Goal: Find specific page/section: Find specific page/section

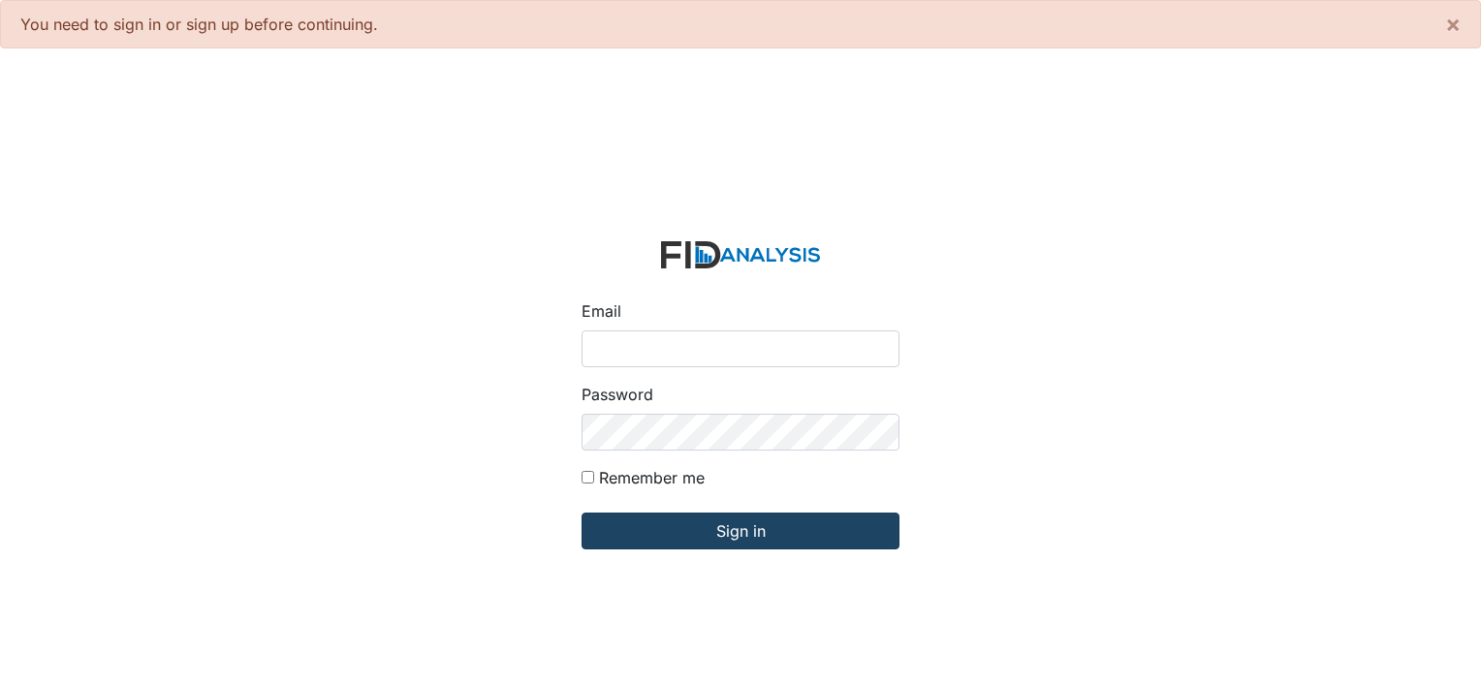
type input "[PERSON_NAME][EMAIL_ADDRESS][DOMAIN_NAME]"
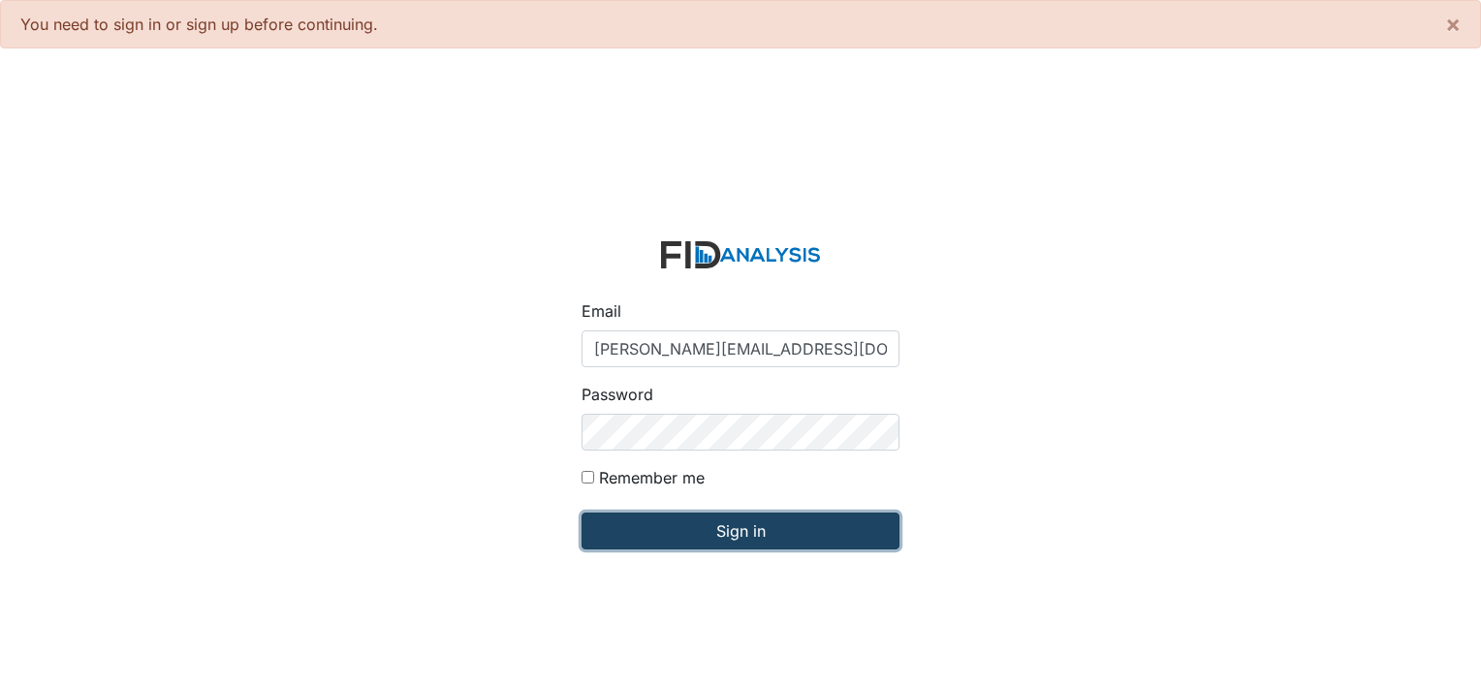
click at [772, 523] on input "Sign in" at bounding box center [741, 531] width 318 height 37
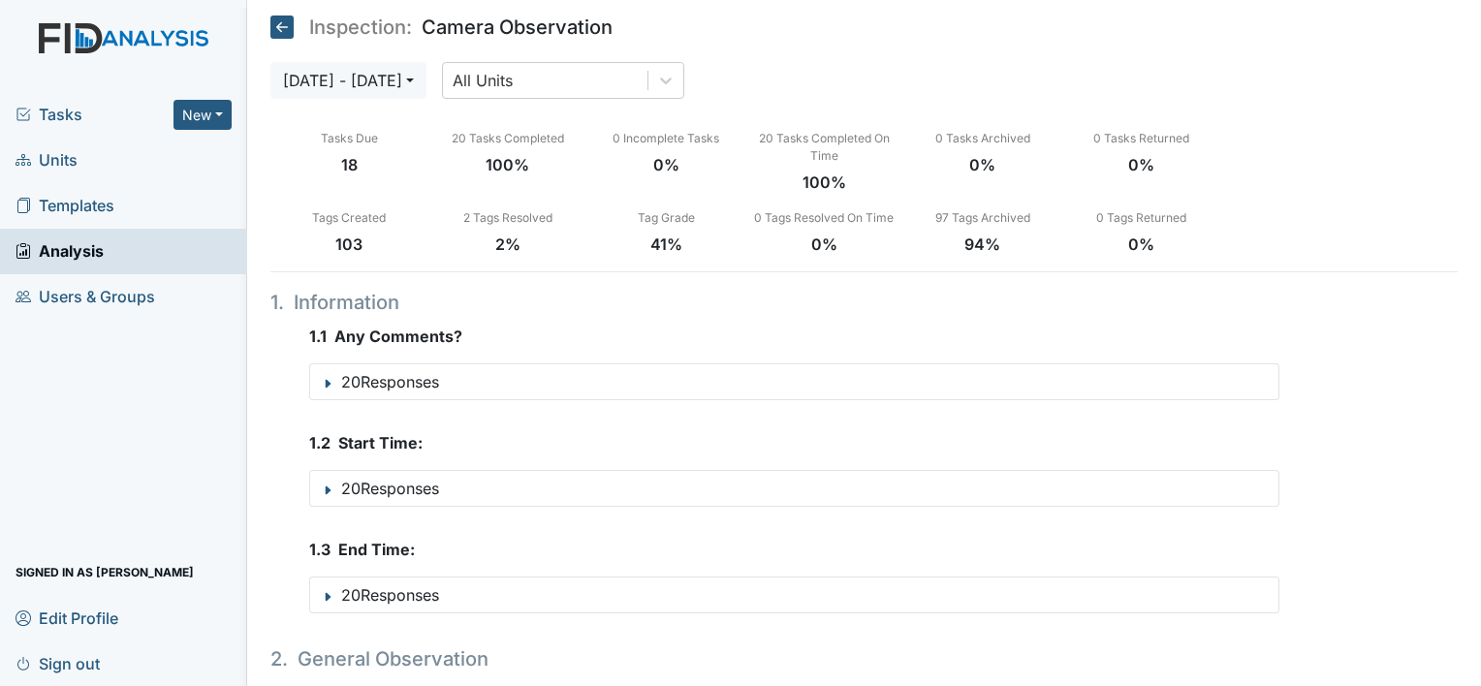
click at [58, 154] on span "Units" at bounding box center [47, 160] width 62 height 30
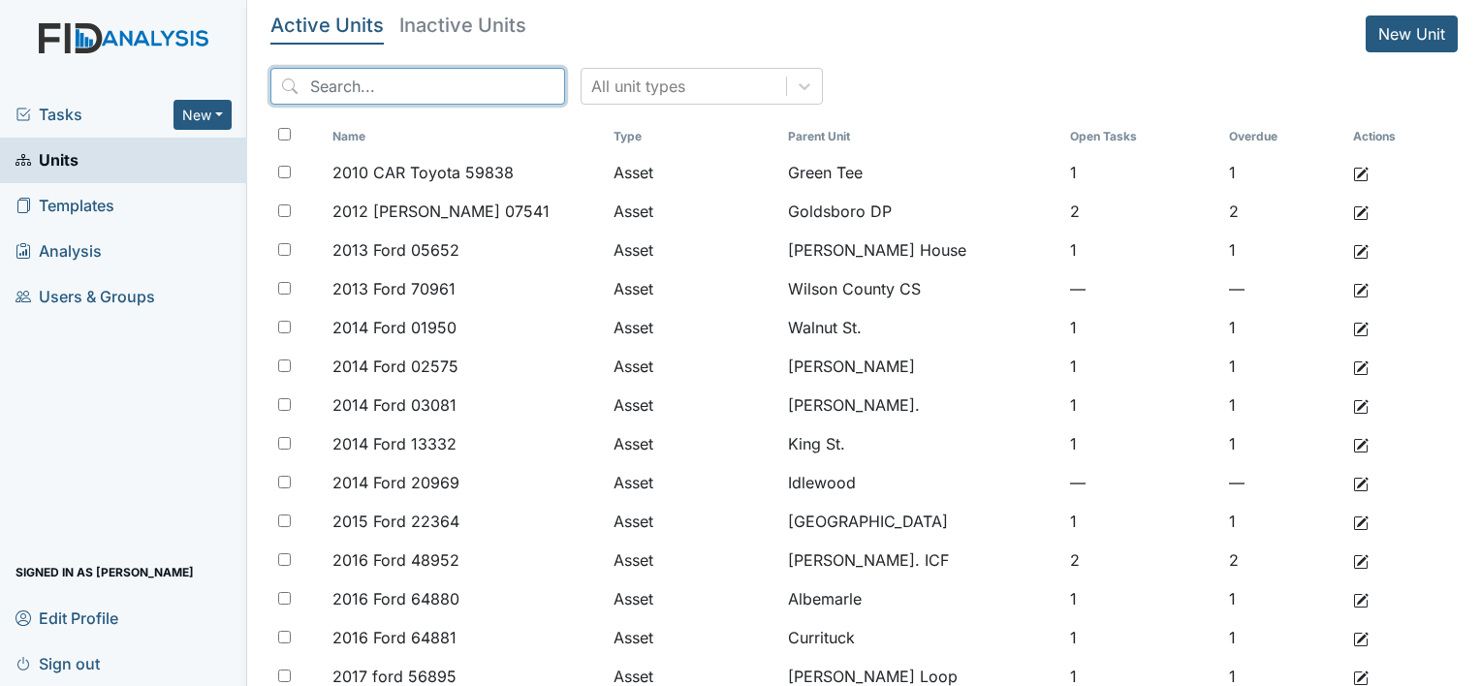
click at [480, 85] on input "search" at bounding box center [417, 86] width 295 height 37
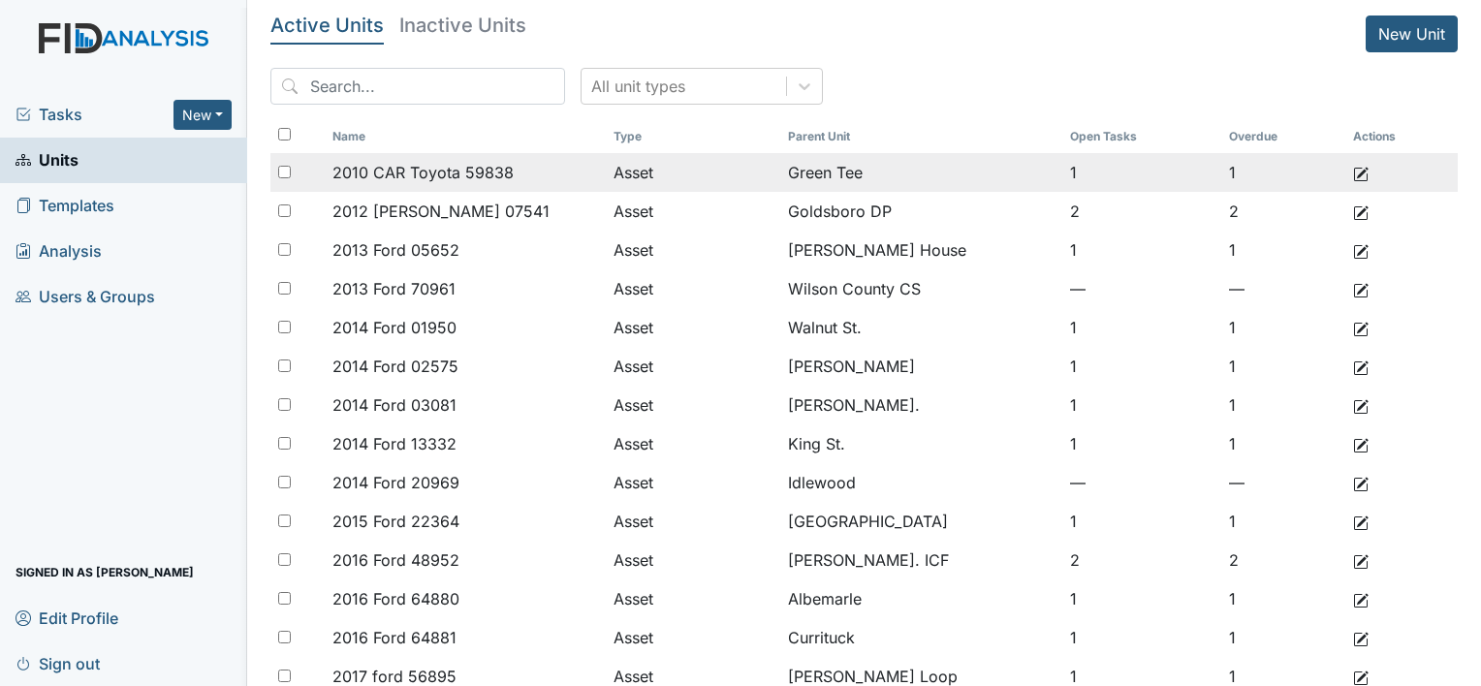
click at [575, 188] on td "2010 CAR Toyota 59838" at bounding box center [465, 172] width 281 height 39
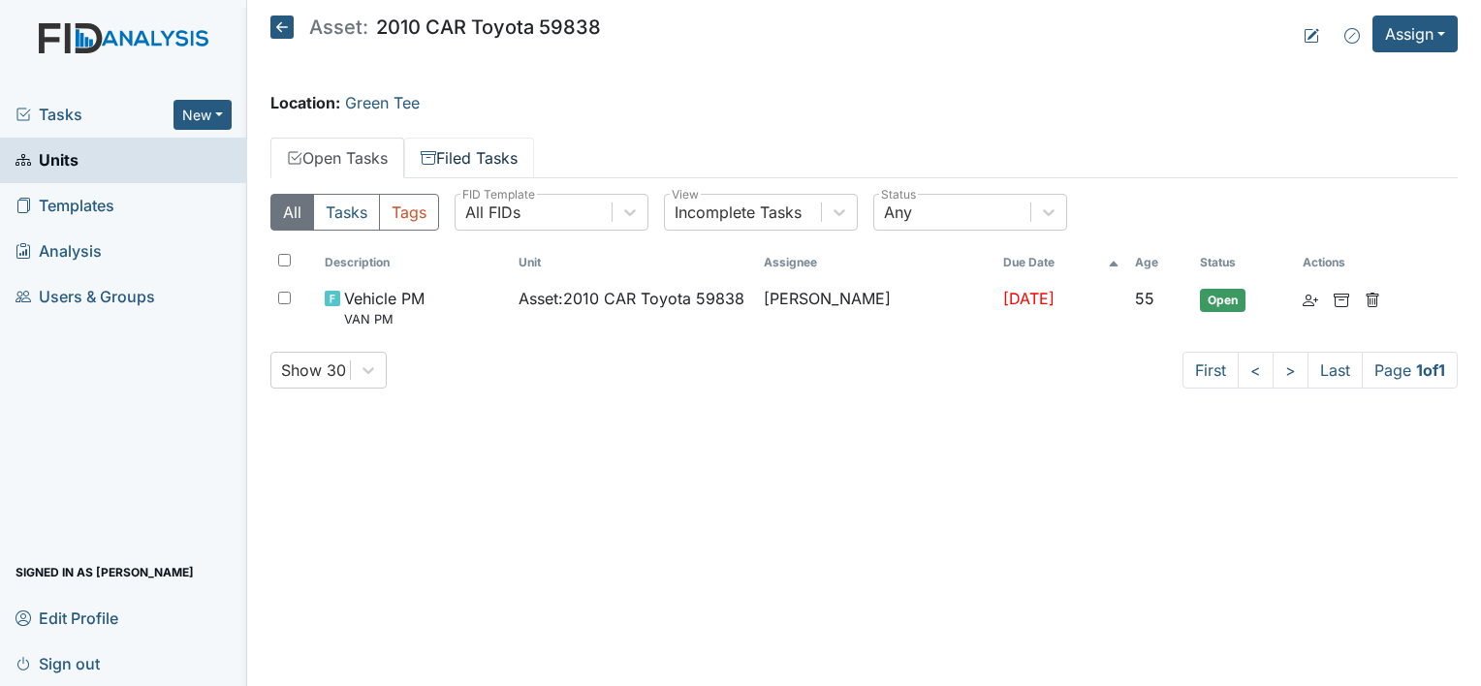
click at [531, 154] on link "Filed Tasks" at bounding box center [469, 158] width 130 height 41
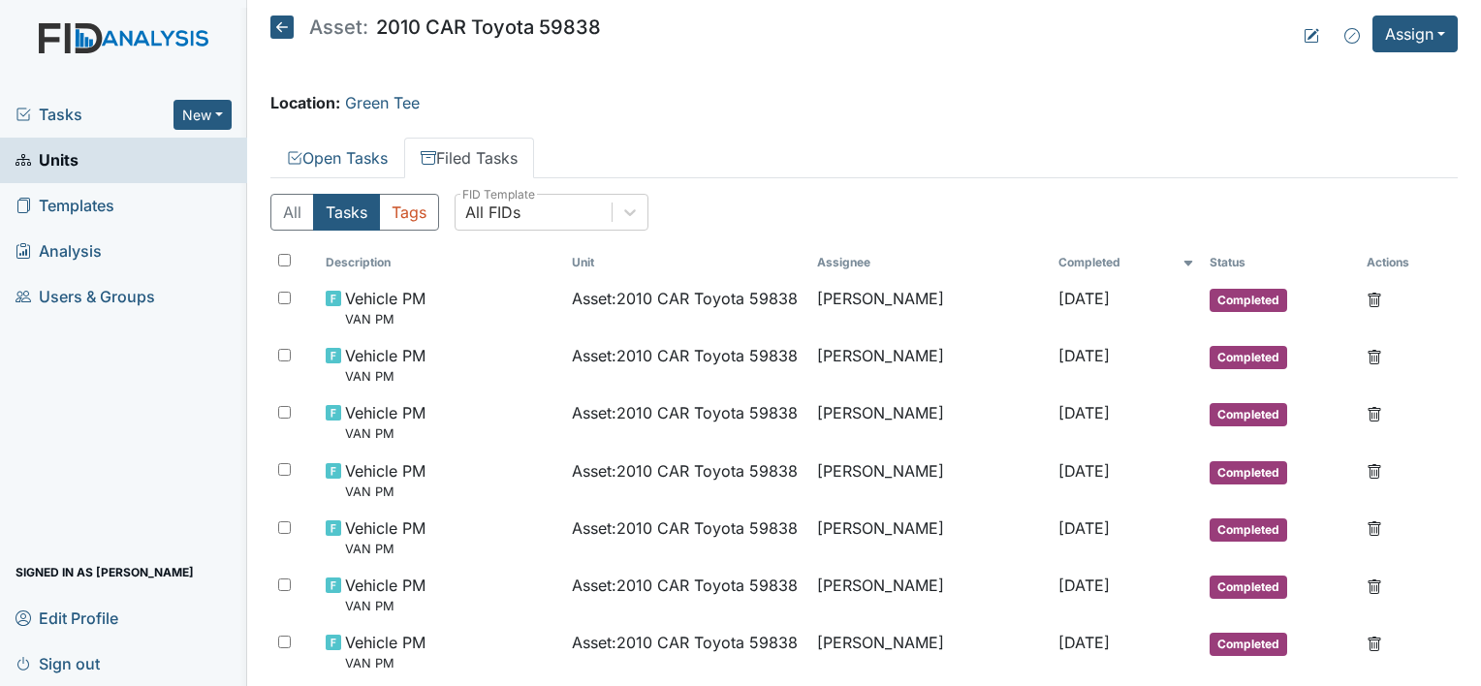
click at [74, 155] on span "Units" at bounding box center [47, 160] width 63 height 30
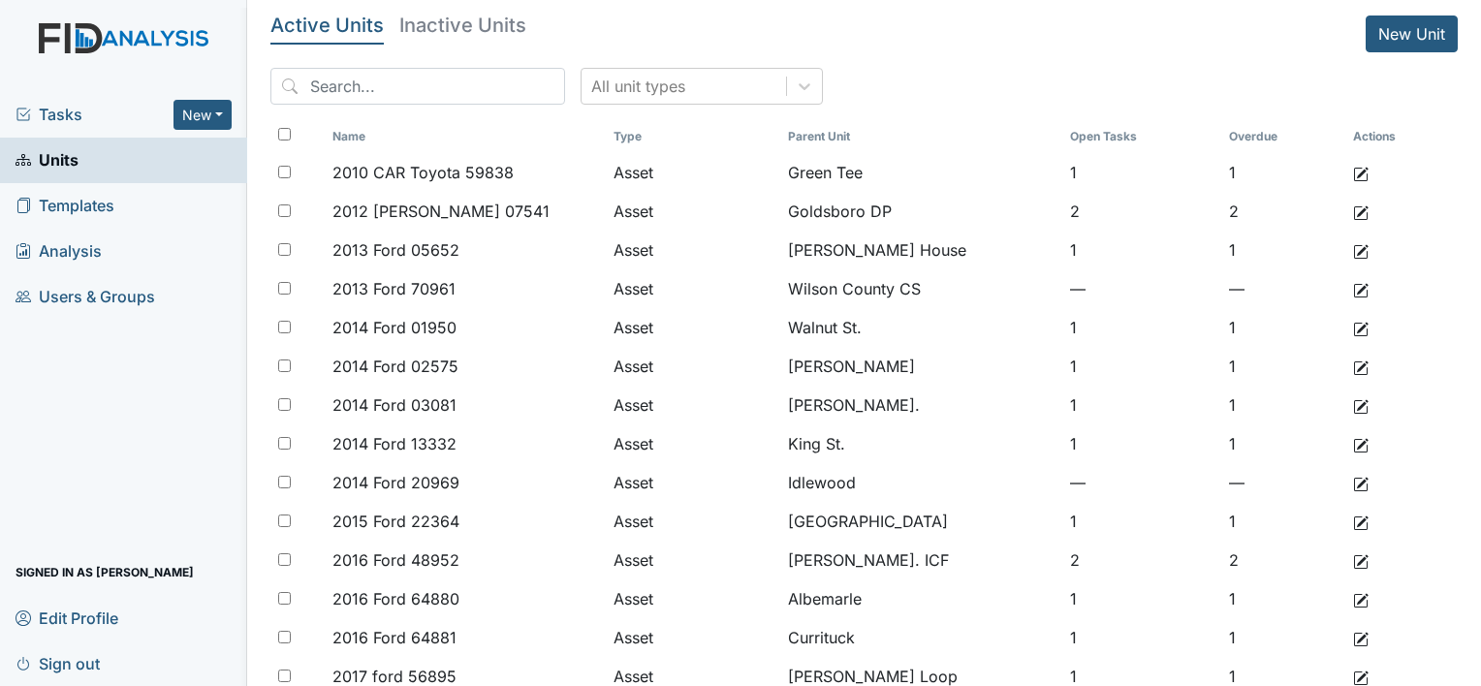
click at [57, 101] on div "Tasks New Form Inspection Document Bundle" at bounding box center [123, 115] width 247 height 46
click at [83, 166] on link "Units" at bounding box center [123, 161] width 247 height 46
